Goal: Information Seeking & Learning: Find specific page/section

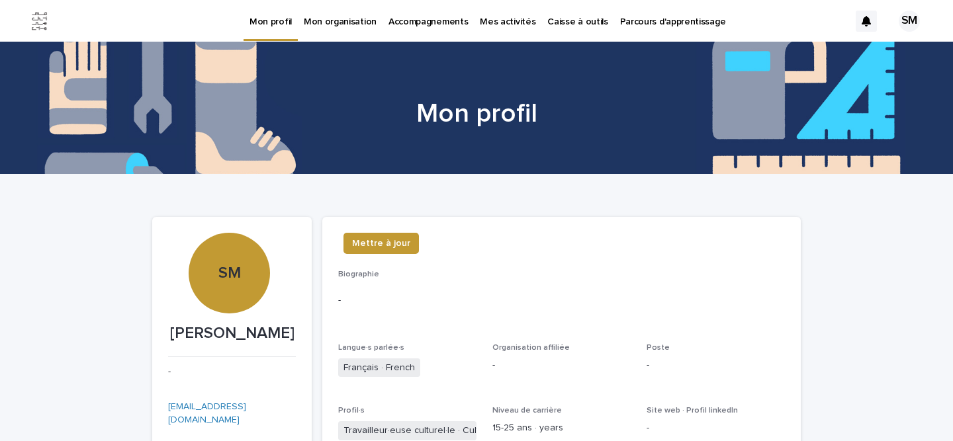
click at [344, 21] on p "Mon organisation" at bounding box center [340, 14] width 73 height 28
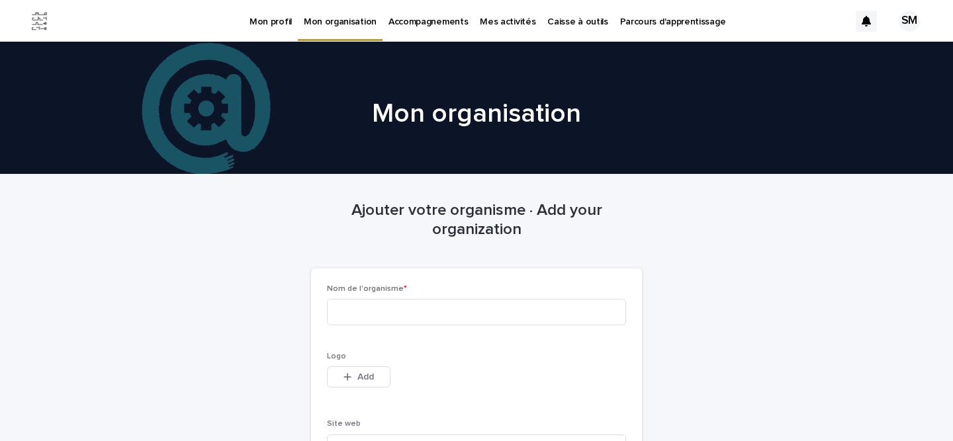
click at [557, 18] on p "Caisse à outils" at bounding box center [577, 14] width 60 height 28
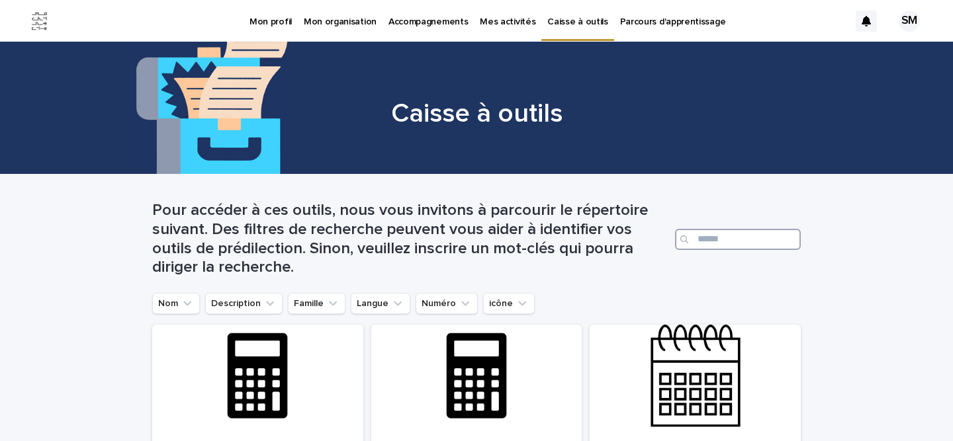
click at [711, 239] on input "Search" at bounding box center [738, 239] width 126 height 21
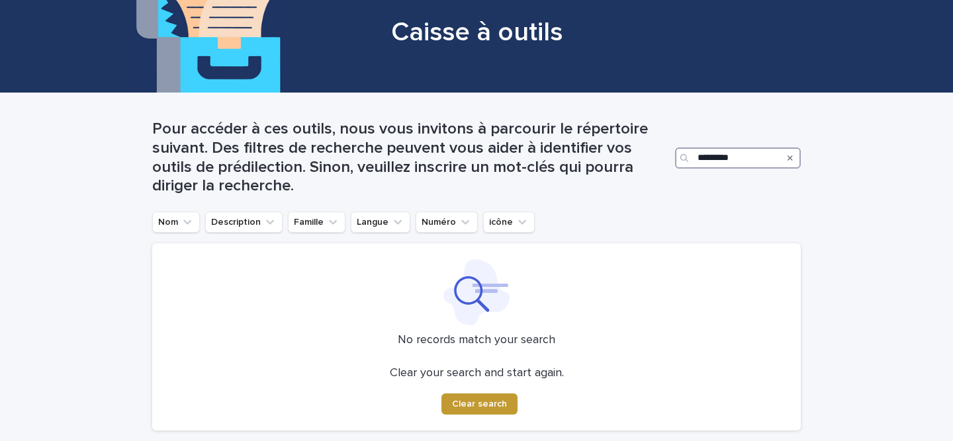
scroll to position [75, 0]
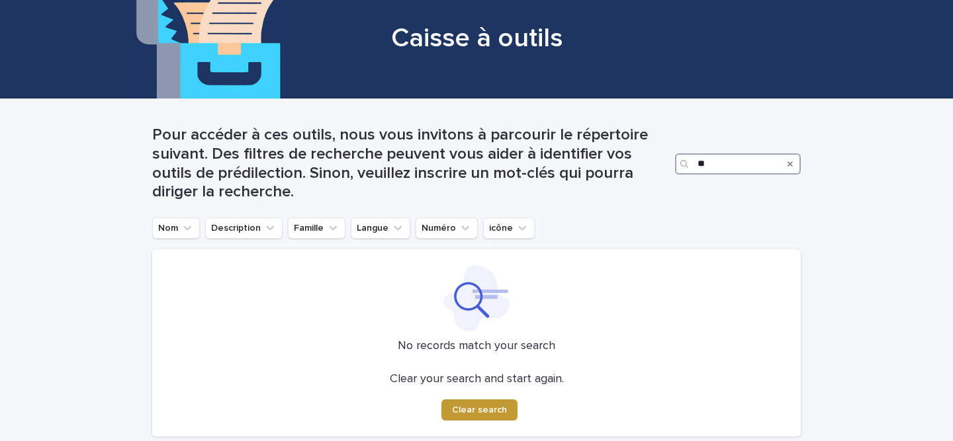
type input "*"
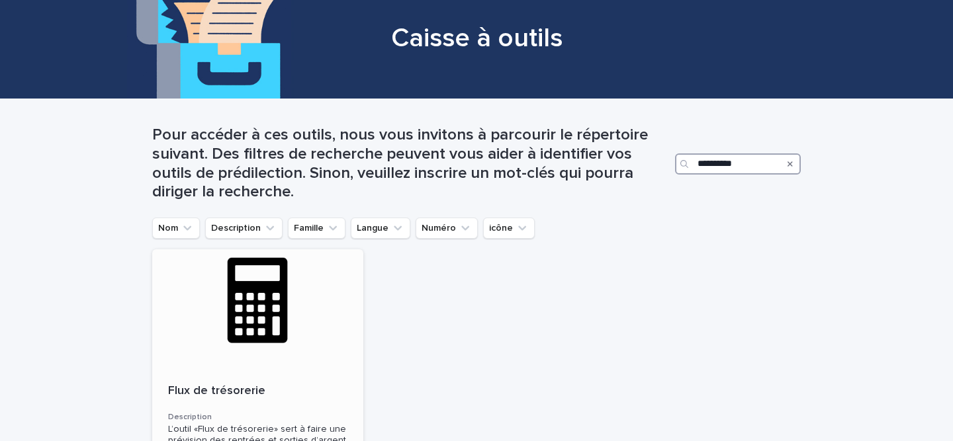
type input "**********"
click at [247, 301] on div at bounding box center [257, 308] width 211 height 119
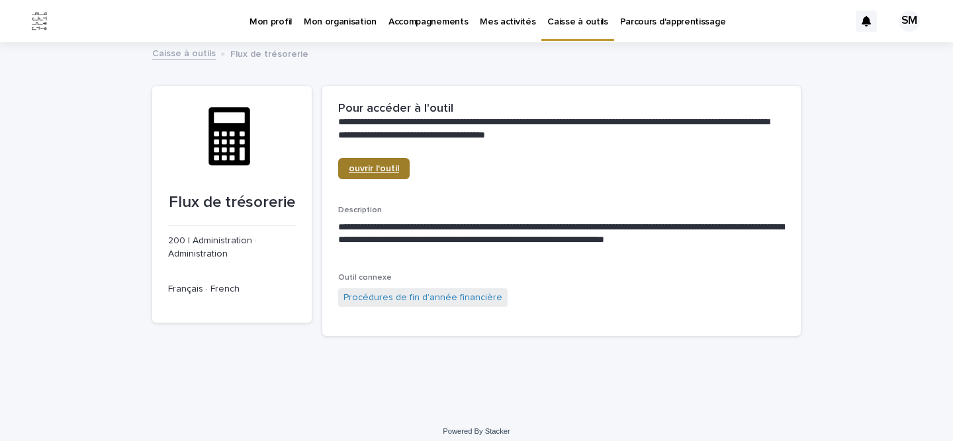
click at [365, 164] on span "ouvrir l'outil" at bounding box center [374, 168] width 50 height 9
